Goal: Task Accomplishment & Management: Manage account settings

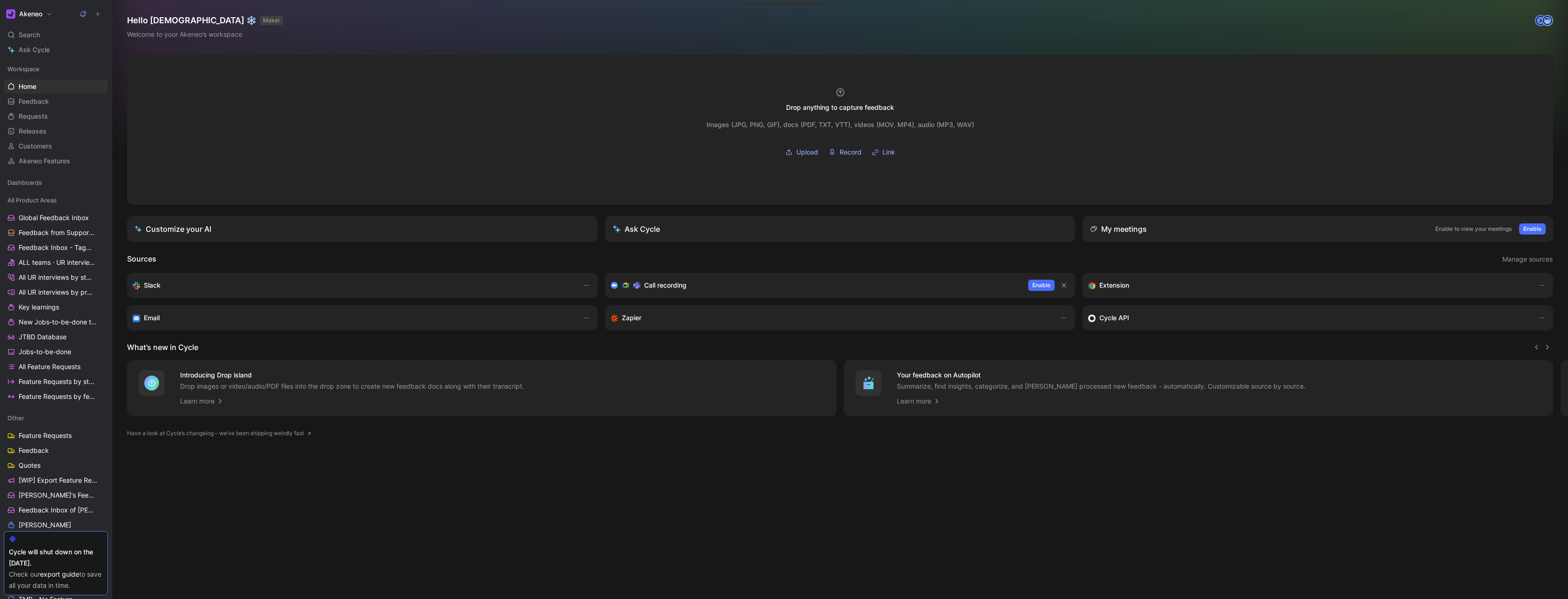
click at [39, 13] on h1 "Akeneo" at bounding box center [30, 14] width 23 height 9
click at [45, 53] on div "Account settings" at bounding box center [63, 60] width 114 height 15
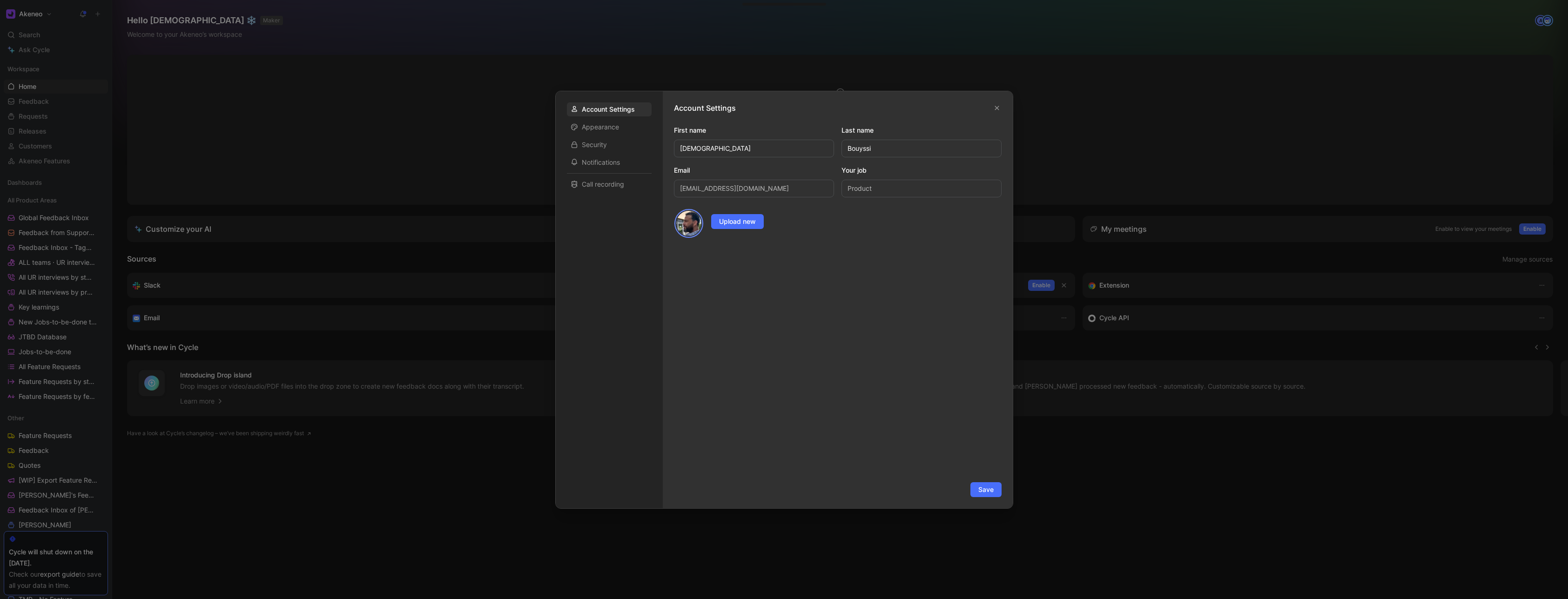
click at [54, 12] on div at bounding box center [784, 300] width 1568 height 599
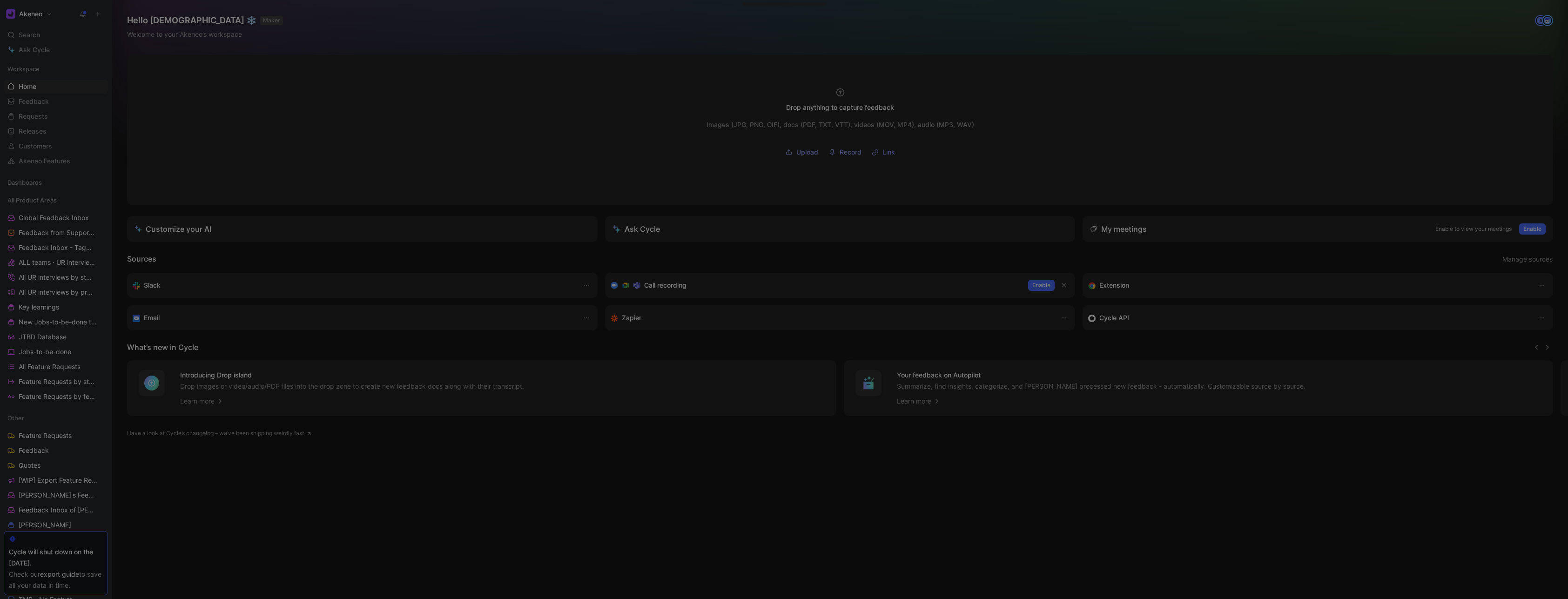
click at [49, 12] on button "Akeneo" at bounding box center [29, 13] width 51 height 13
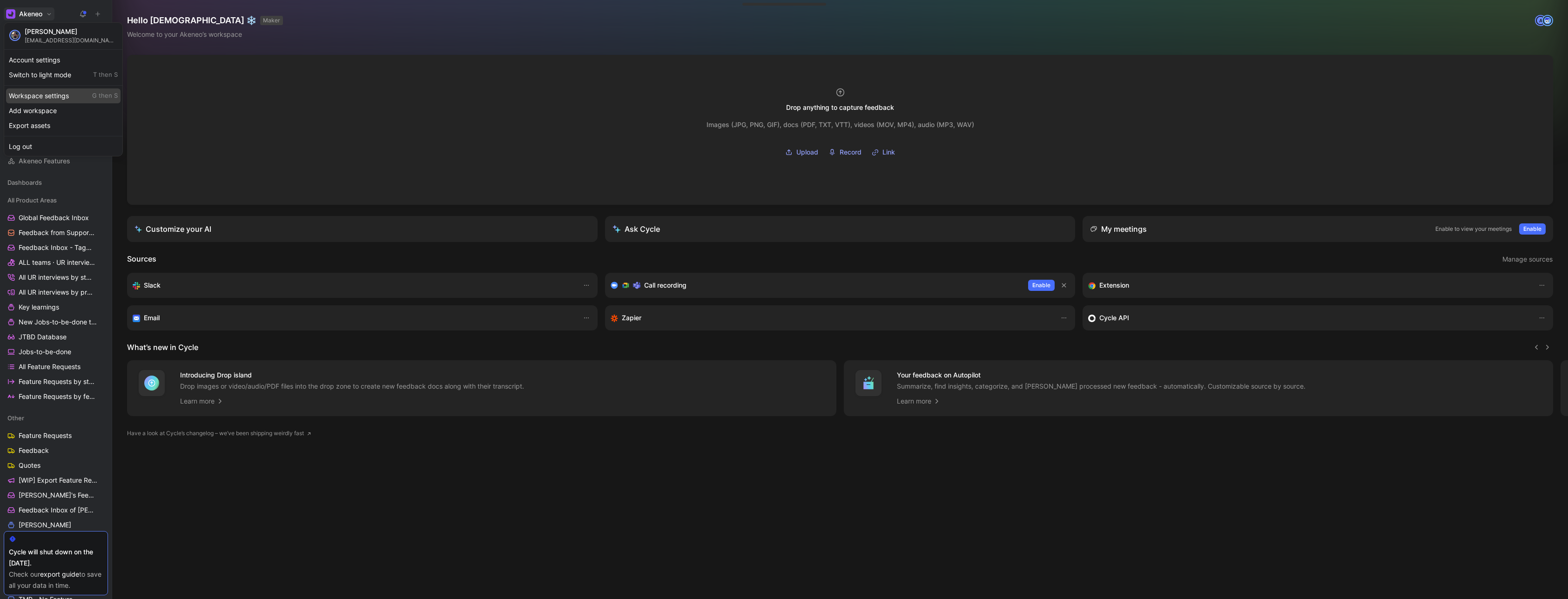
click at [65, 94] on div "Workspace settings G then S" at bounding box center [63, 96] width 114 height 15
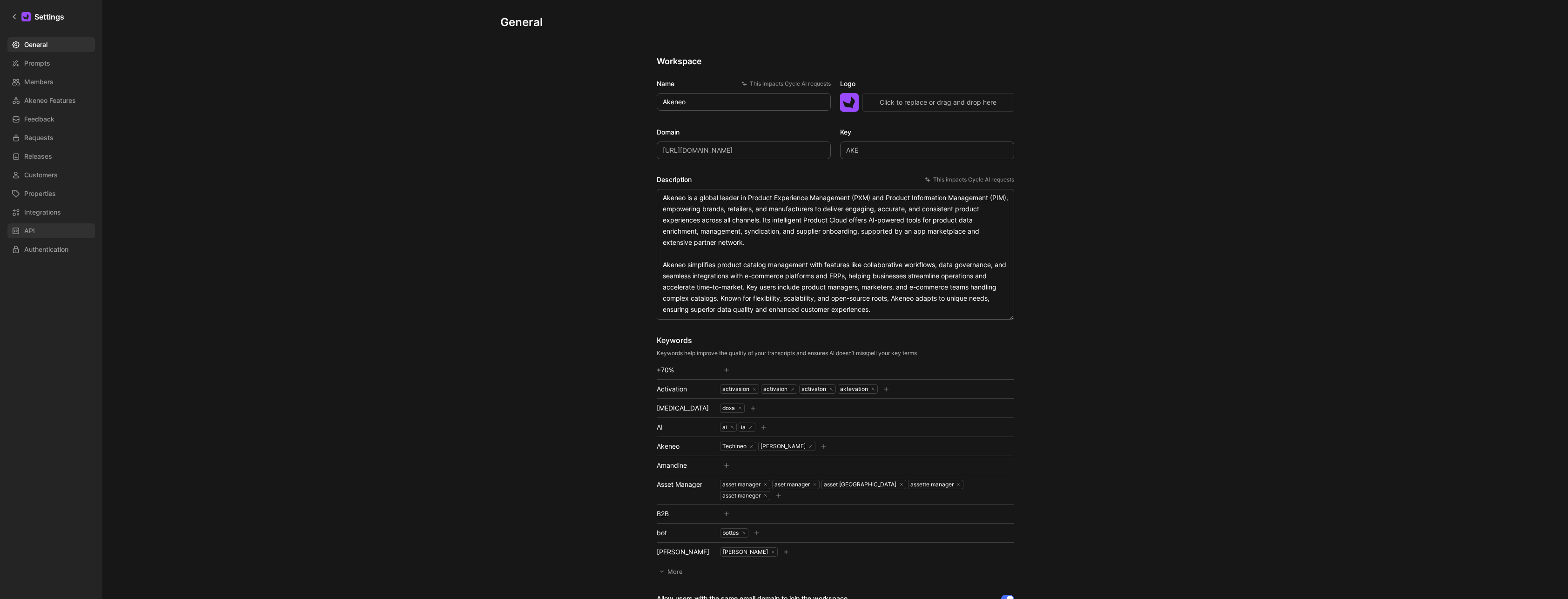
click at [41, 223] on link "API" at bounding box center [51, 231] width 88 height 15
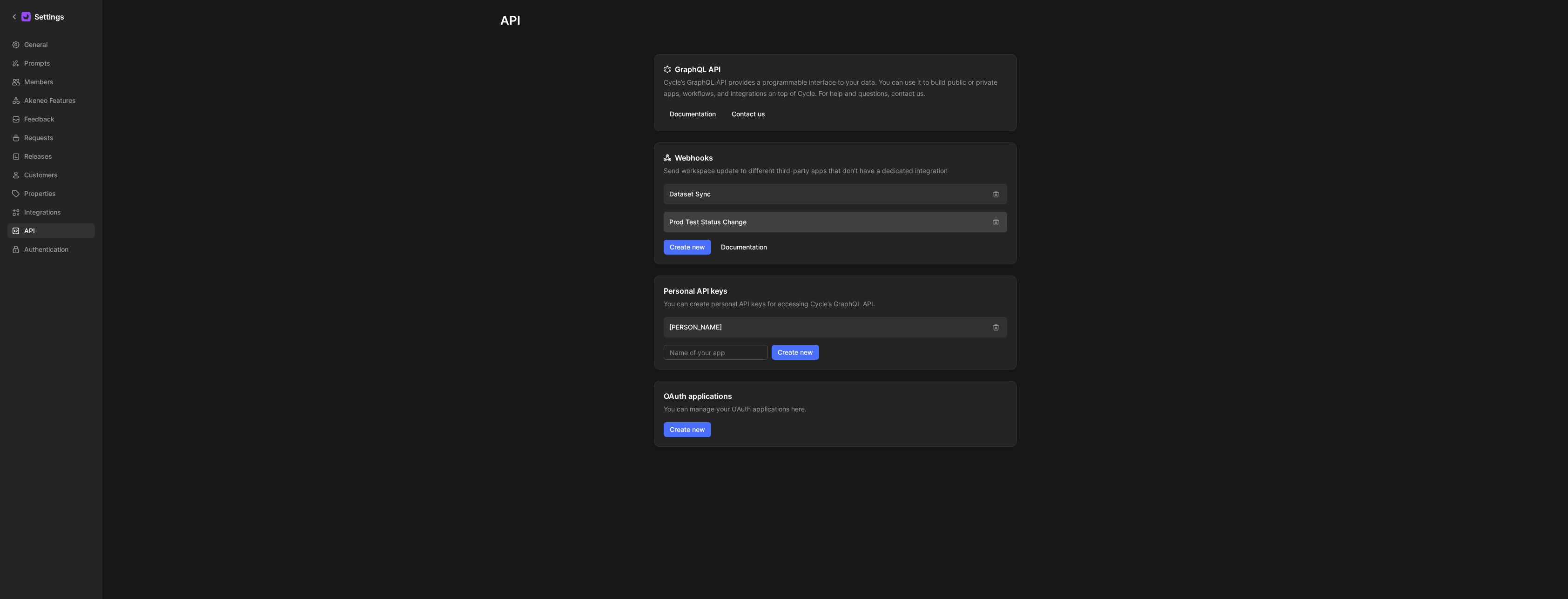
click at [762, 226] on p "Prod Test Status Change" at bounding box center [827, 222] width 315 height 11
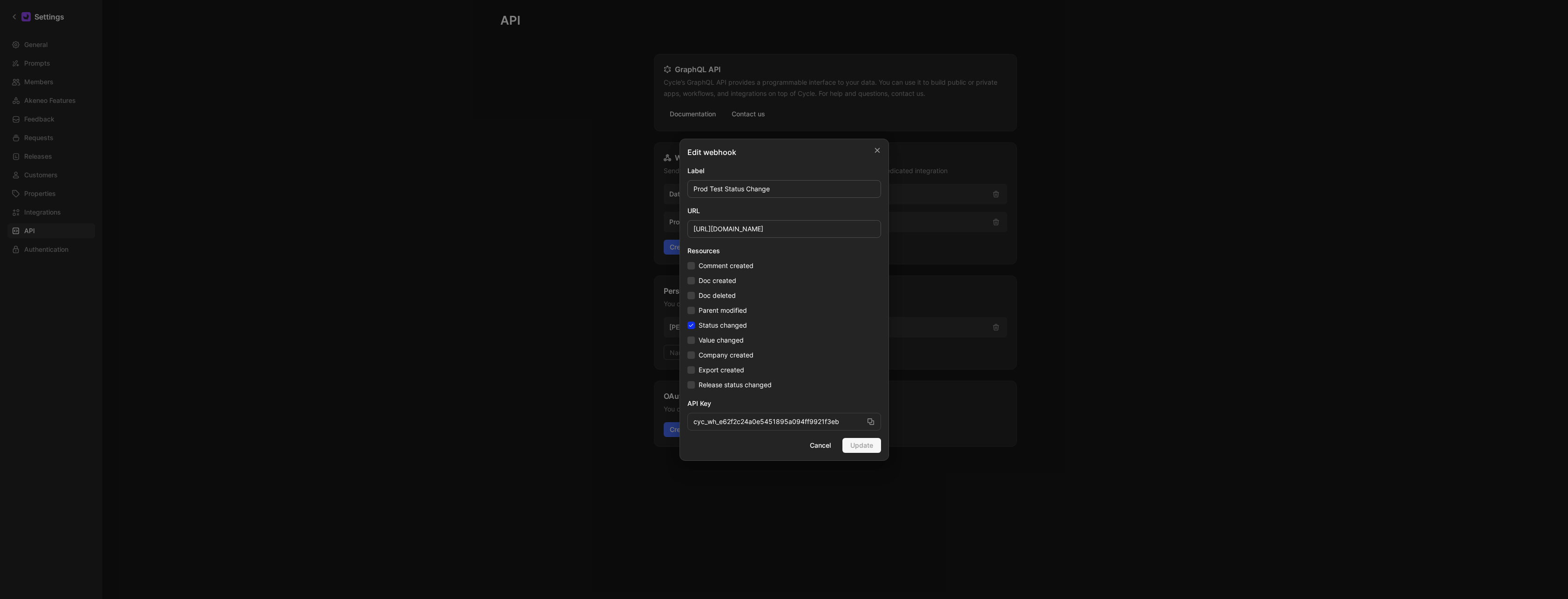
click at [551, 192] on div at bounding box center [784, 300] width 1568 height 599
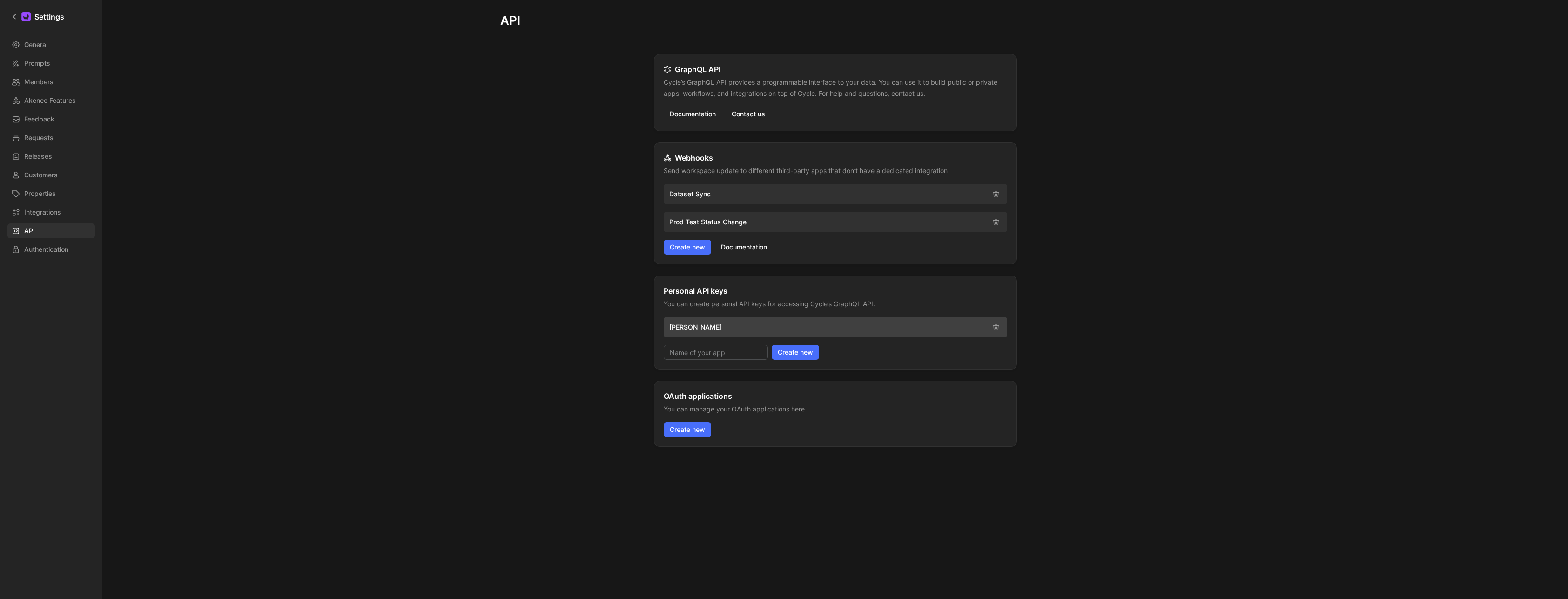
click at [903, 325] on p "[PERSON_NAME]" at bounding box center [827, 327] width 315 height 11
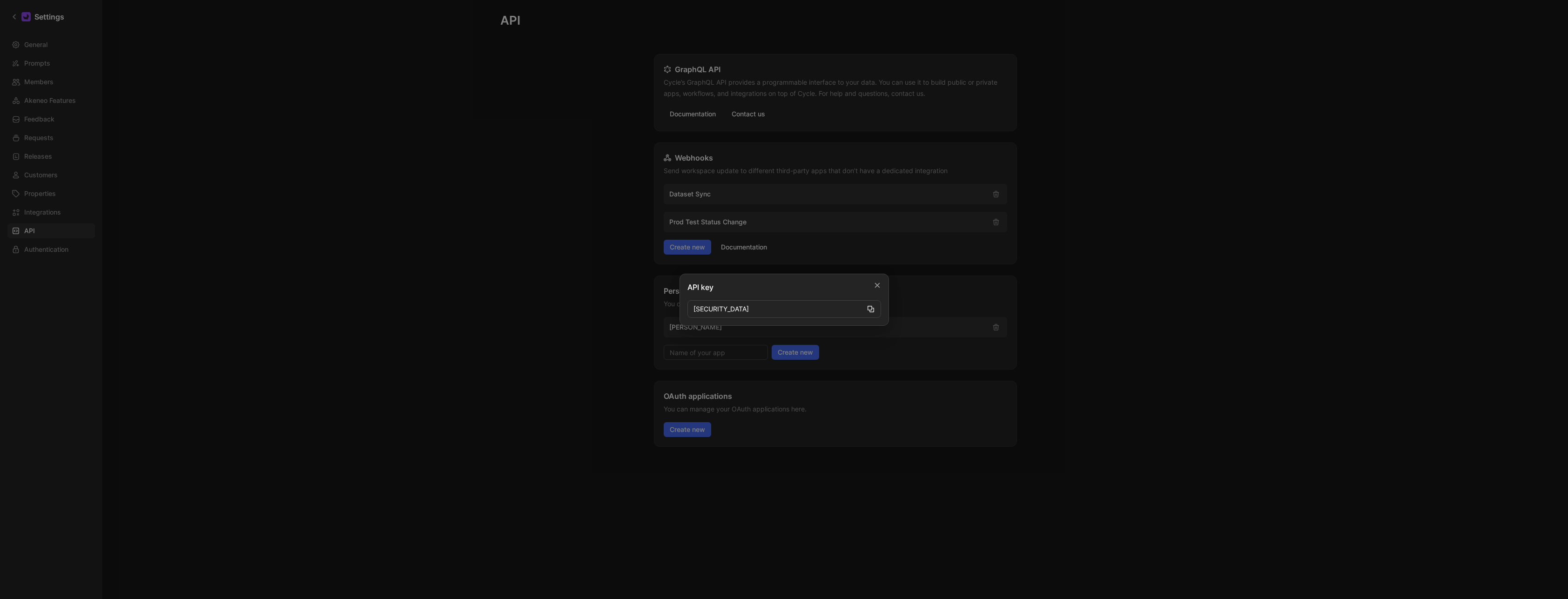
click at [873, 312] on icon "button" at bounding box center [870, 309] width 7 height 7
click at [483, 210] on div at bounding box center [784, 300] width 1568 height 599
